Goal: Transaction & Acquisition: Book appointment/travel/reservation

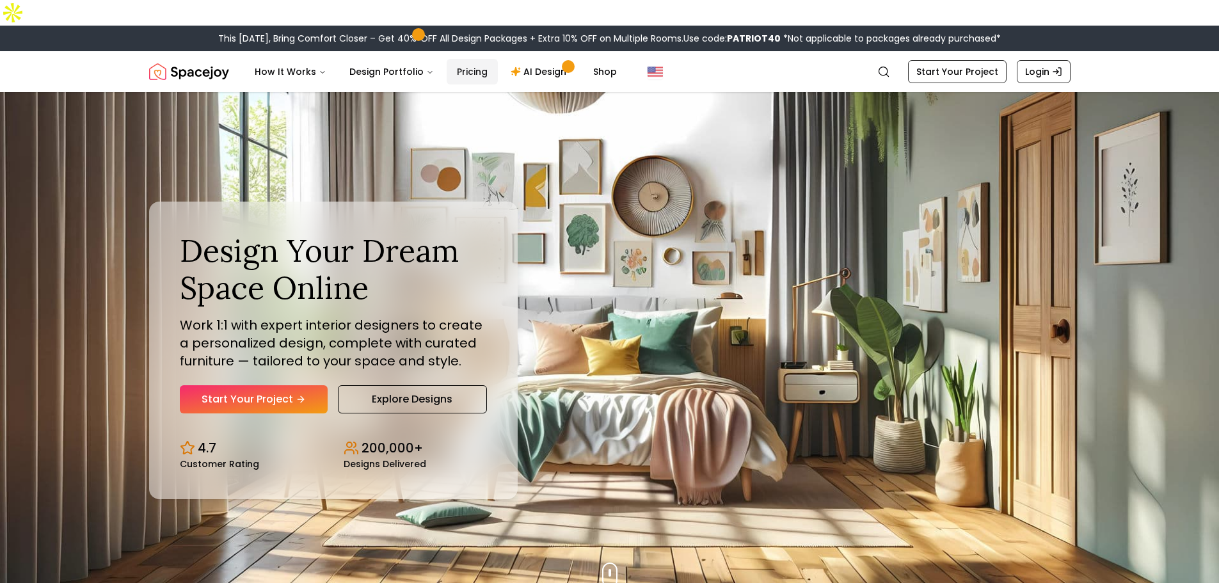
click at [467, 59] on link "Pricing" at bounding box center [472, 72] width 51 height 26
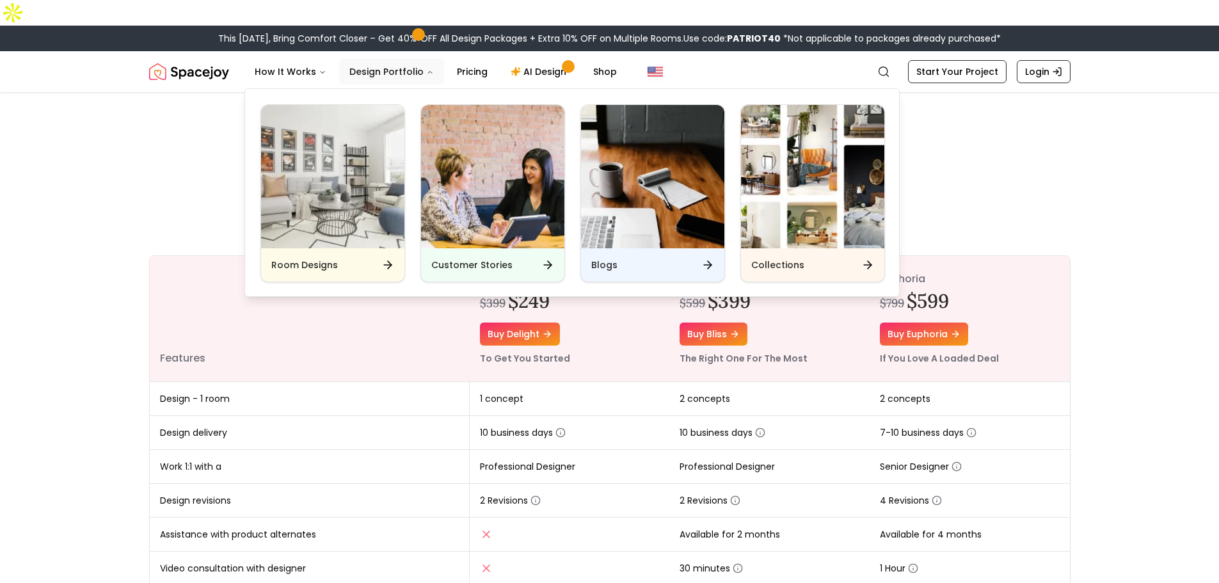
click at [379, 59] on button "Design Portfolio" at bounding box center [391, 72] width 105 height 26
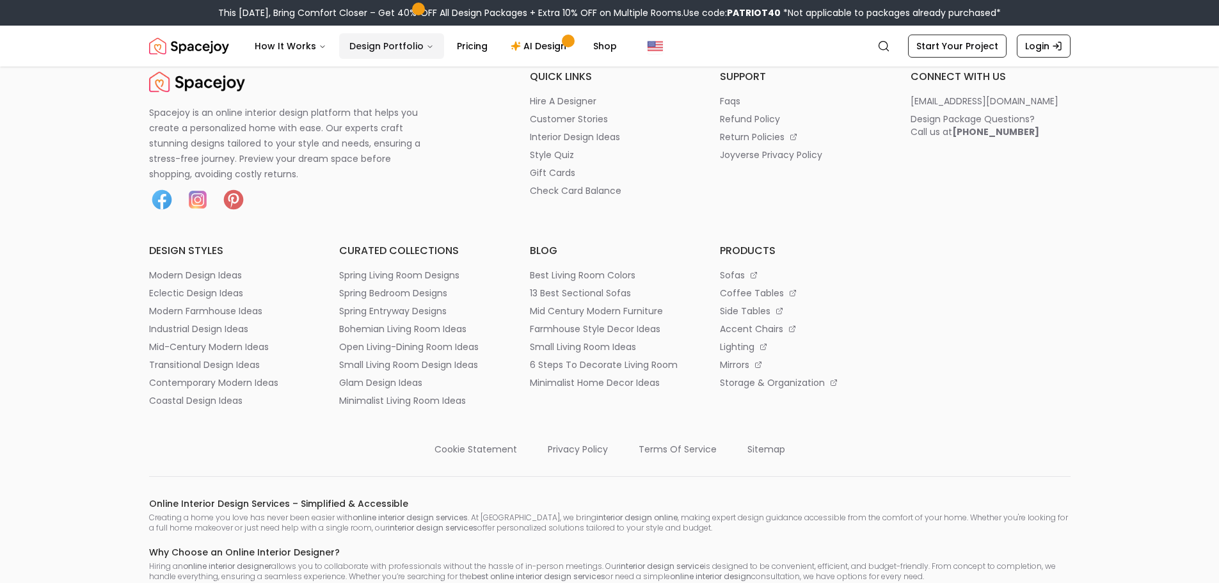
scroll to position [1472, 0]
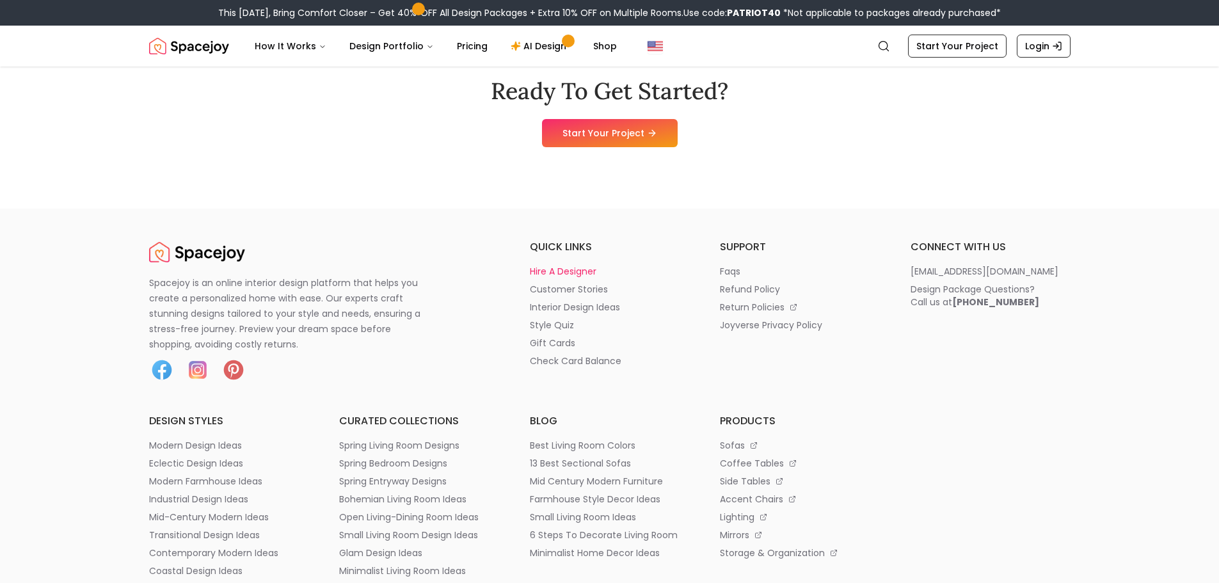
click at [573, 265] on p "hire a designer" at bounding box center [563, 271] width 67 height 13
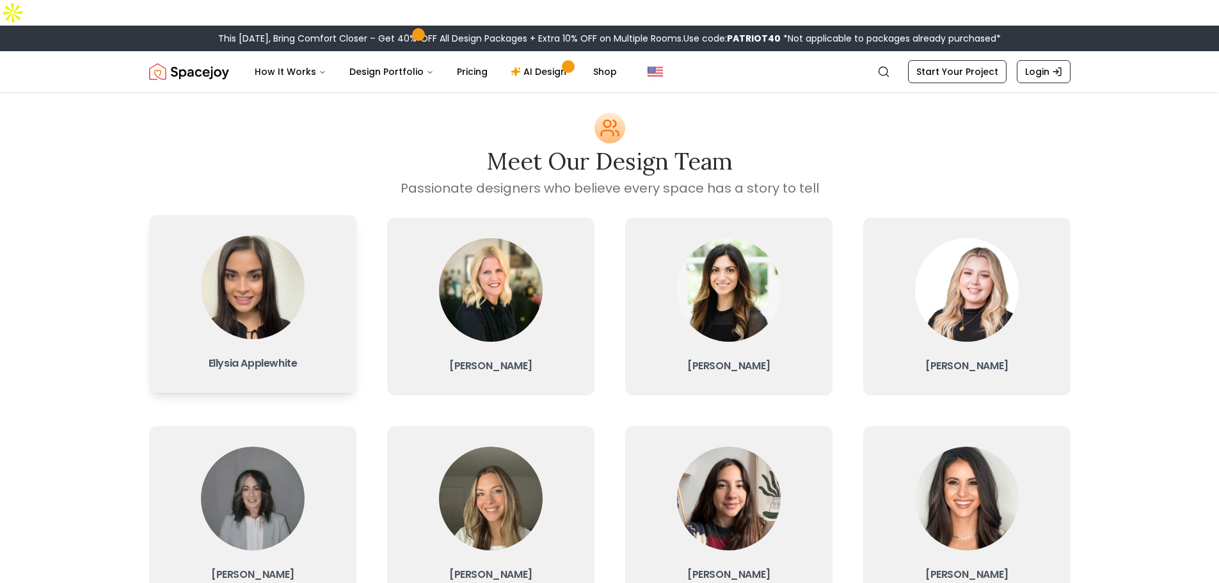
click at [275, 355] on h3 "Ellysia Applewhite" at bounding box center [252, 364] width 187 height 18
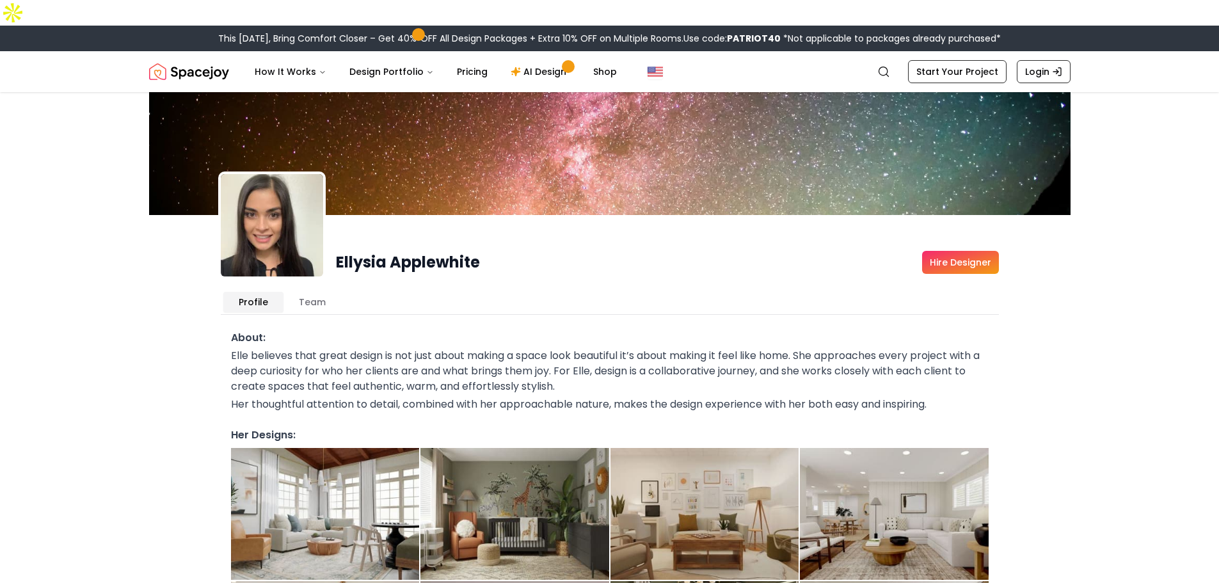
click at [314, 292] on button "Team" at bounding box center [312, 302] width 58 height 20
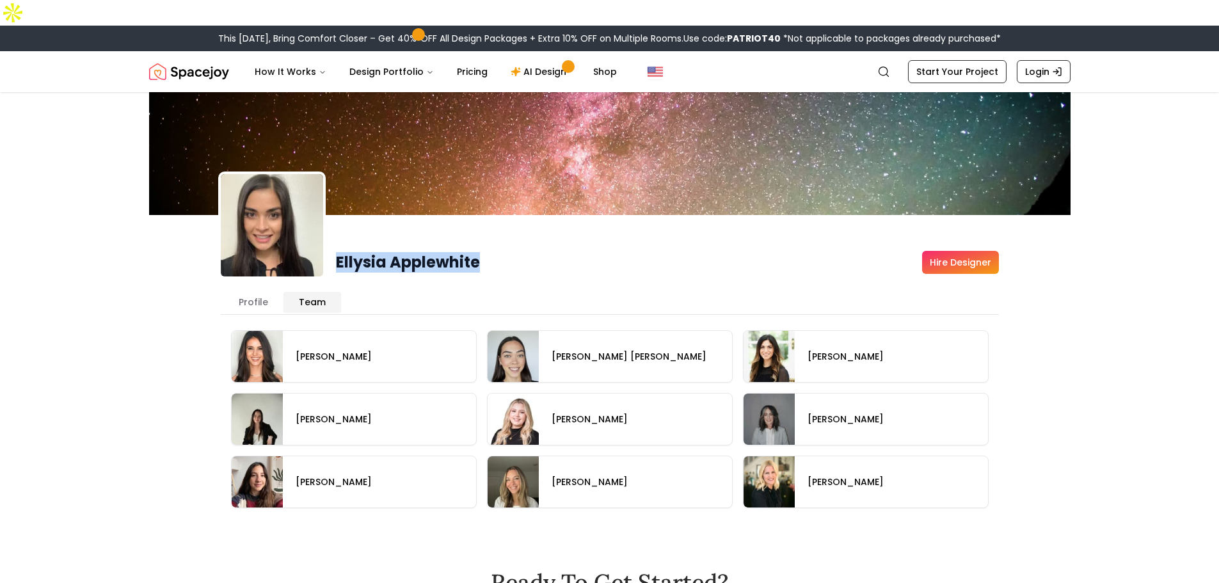
drag, startPoint x: 338, startPoint y: 231, endPoint x: 515, endPoint y: 228, distance: 177.3
click at [515, 251] on div "[PERSON_NAME] Hire Designer" at bounding box center [667, 262] width 663 height 23
